Goal: Task Accomplishment & Management: Manage account settings

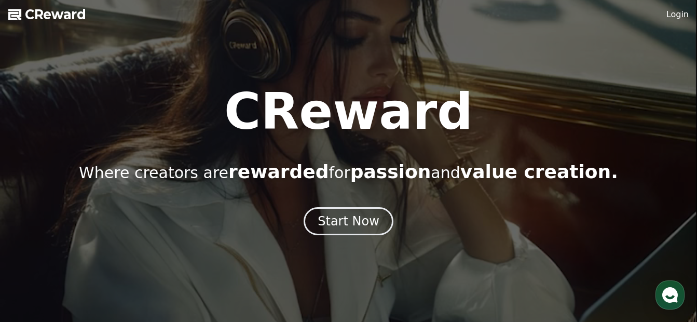
scroll to position [104, 0]
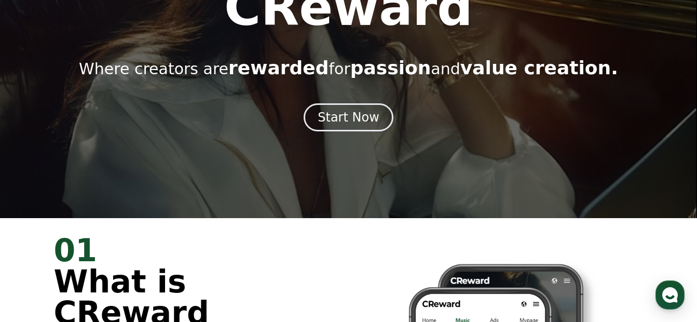
click at [360, 116] on div "Start Now" at bounding box center [348, 117] width 62 height 17
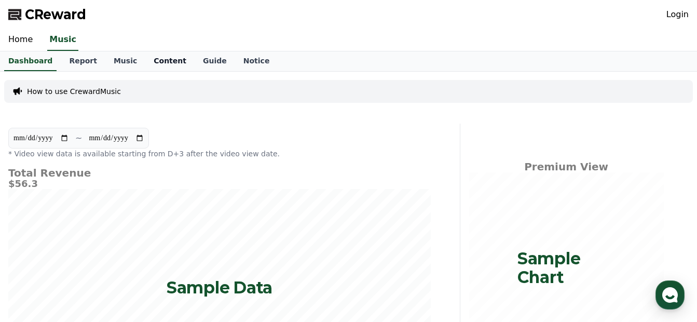
click at [154, 60] on link "Content" at bounding box center [169, 61] width 49 height 20
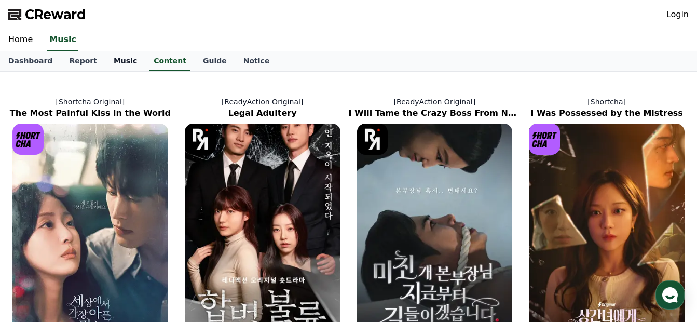
click at [108, 58] on link "Music" at bounding box center [125, 61] width 40 height 20
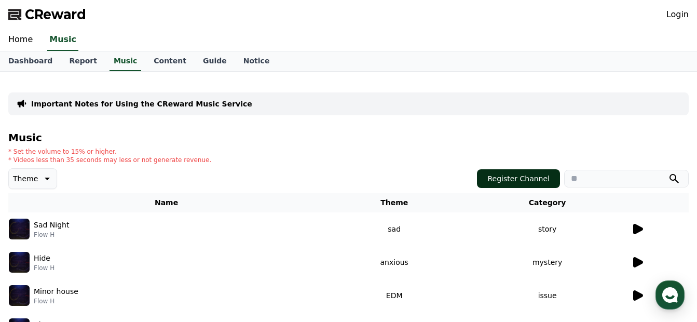
click at [514, 175] on button "Register Channel" at bounding box center [518, 178] width 83 height 19
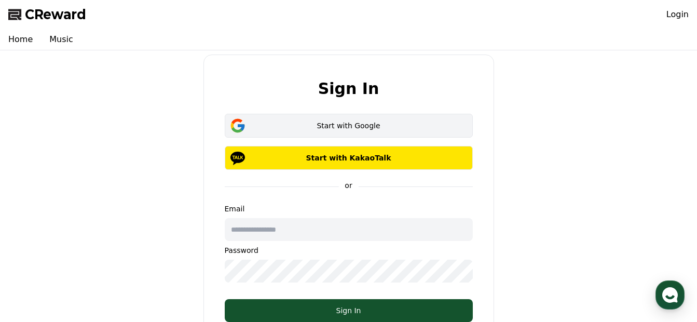
click at [358, 129] on div "Start with Google" at bounding box center [349, 125] width 218 height 10
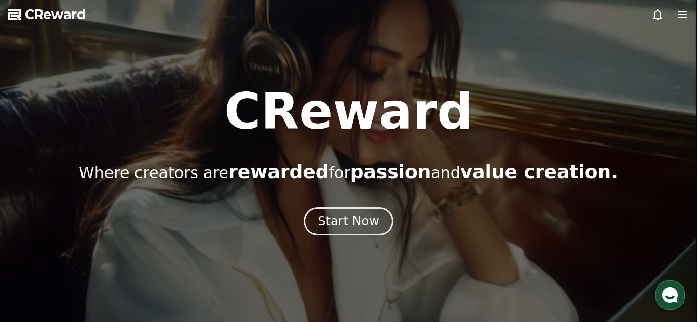
click at [680, 13] on icon at bounding box center [682, 14] width 12 height 12
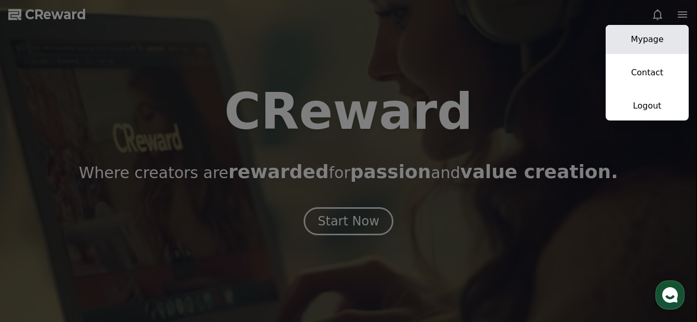
click at [653, 41] on link "Mypage" at bounding box center [646, 39] width 83 height 29
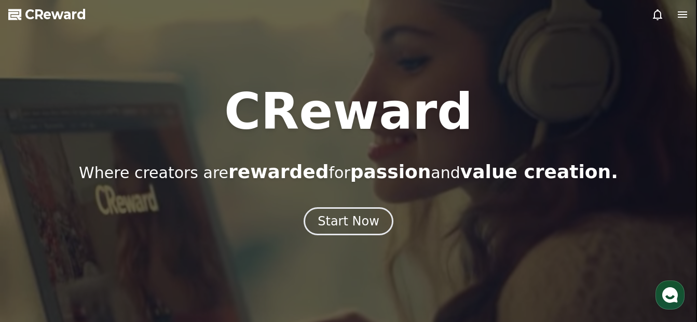
select select "**********"
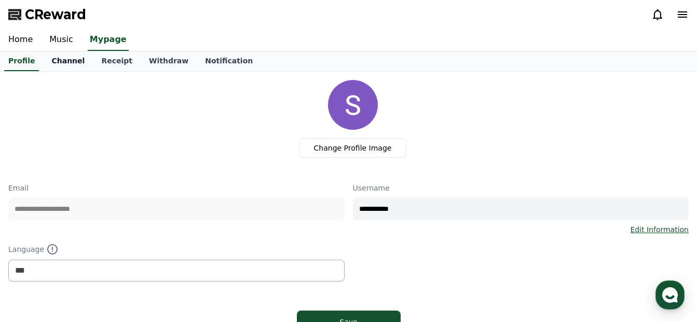
click at [70, 58] on link "Channel" at bounding box center [68, 61] width 50 height 20
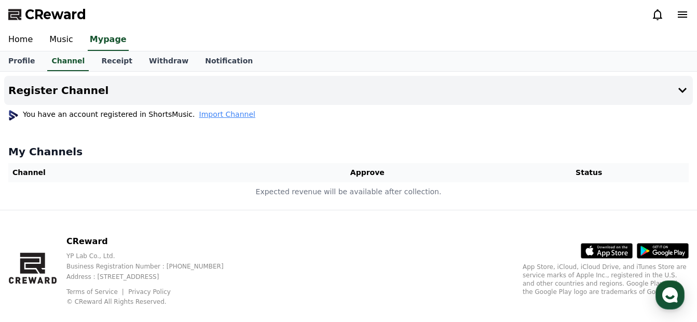
click at [207, 116] on span "Import Channel" at bounding box center [227, 114] width 56 height 10
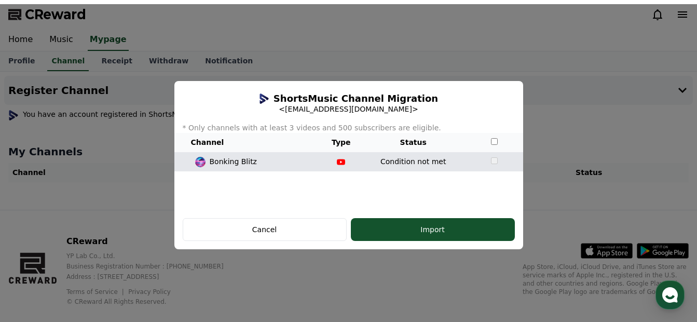
click at [449, 159] on td "Condition not met" at bounding box center [413, 161] width 105 height 19
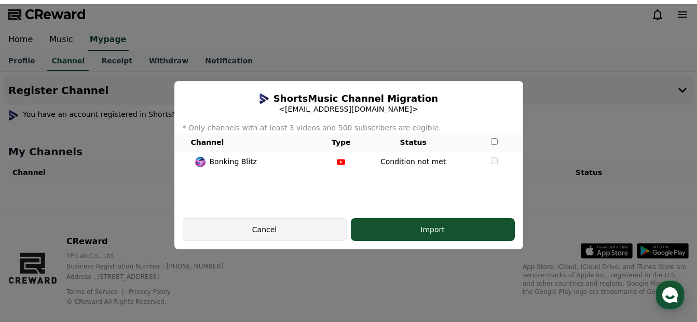
click at [292, 224] on button "Cancel" at bounding box center [265, 229] width 164 height 23
